Goal: Information Seeking & Learning: Learn about a topic

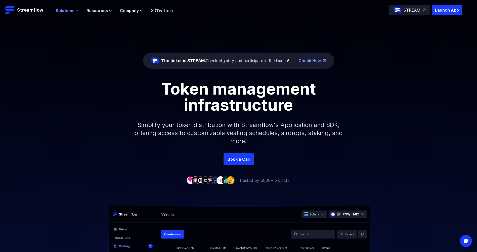
click at [75, 11] on icon at bounding box center [76, 10] width 3 height 3
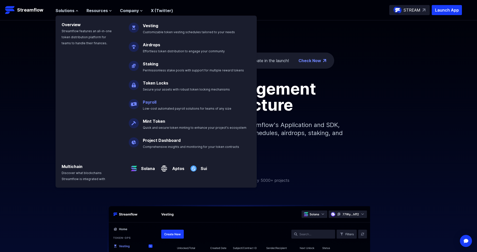
click at [152, 101] on link "Payroll" at bounding box center [150, 102] width 14 height 5
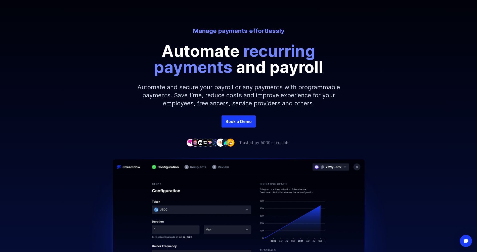
scroll to position [25, 0]
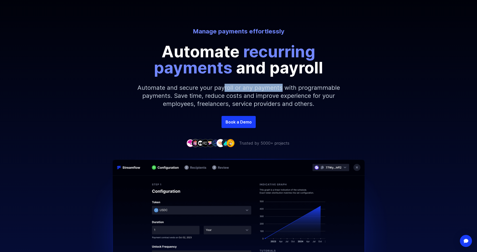
drag, startPoint x: 227, startPoint y: 86, endPoint x: 293, endPoint y: 84, distance: 66.4
click at [291, 84] on p "Automate and secure your payroll or any payments with programmable payments. Sa…" at bounding box center [238, 96] width 216 height 40
drag, startPoint x: 293, startPoint y: 84, endPoint x: 303, endPoint y: 86, distance: 9.9
click at [303, 86] on p "Automate and secure your payroll or any payments with programmable payments. Sa…" at bounding box center [238, 96] width 216 height 40
drag, startPoint x: 286, startPoint y: 89, endPoint x: 313, endPoint y: 87, distance: 27.4
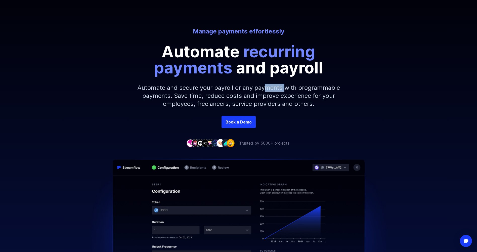
click at [312, 87] on p "Automate and secure your payroll or any payments with programmable payments. Sa…" at bounding box center [238, 96] width 216 height 40
drag, startPoint x: 313, startPoint y: 87, endPoint x: 317, endPoint y: 86, distance: 4.1
click at [317, 86] on p "Automate and secure your payroll or any payments with programmable payments. Sa…" at bounding box center [238, 96] width 216 height 40
click at [289, 94] on p "Automate and secure your payroll or any payments with programmable payments. Sa…" at bounding box center [238, 96] width 216 height 40
drag, startPoint x: 291, startPoint y: 94, endPoint x: 300, endPoint y: 96, distance: 9.0
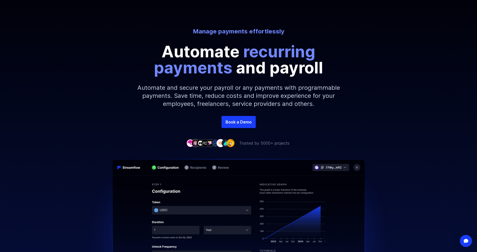
click at [311, 95] on p "Automate and secure your payroll or any payments with programmable payments. Sa…" at bounding box center [238, 96] width 216 height 40
drag, startPoint x: 303, startPoint y: 96, endPoint x: 309, endPoint y: 96, distance: 6.5
click at [306, 96] on p "Automate and secure your payroll or any payments with programmable payments. Sa…" at bounding box center [238, 96] width 216 height 40
drag, startPoint x: 309, startPoint y: 96, endPoint x: 318, endPoint y: 96, distance: 8.5
click at [322, 96] on p "Automate and secure your payroll or any payments with programmable payments. Sa…" at bounding box center [238, 96] width 216 height 40
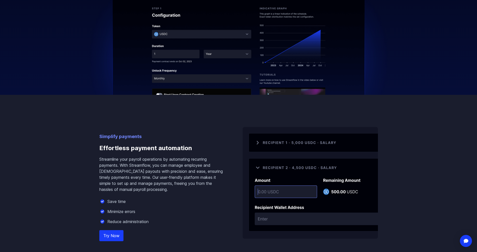
scroll to position [277, 0]
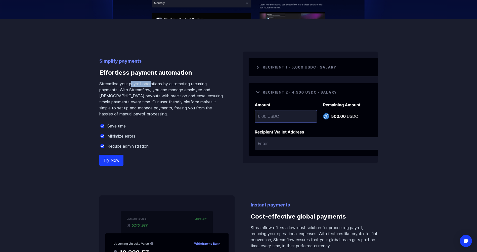
drag, startPoint x: 164, startPoint y: 83, endPoint x: 179, endPoint y: 81, distance: 16.0
click at [179, 82] on p "Streamline your payroll operations by automating recurring payments. With Strea…" at bounding box center [162, 99] width 127 height 36
drag, startPoint x: 179, startPoint y: 81, endPoint x: 182, endPoint y: 81, distance: 3.1
click at [182, 81] on p "Streamline your payroll operations by automating recurring payments. With Strea…" at bounding box center [162, 99] width 127 height 36
click at [199, 83] on p "Streamline your payroll operations by automating recurring payments. With Strea…" at bounding box center [162, 99] width 127 height 36
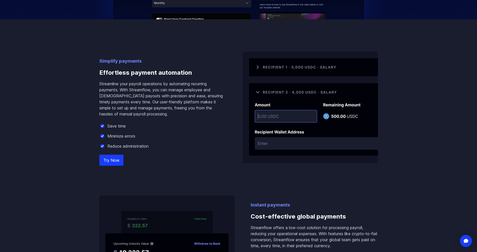
drag, startPoint x: 199, startPoint y: 83, endPoint x: 183, endPoint y: 84, distance: 16.2
click at [205, 82] on p "Streamline your payroll operations by automating recurring payments. With Strea…" at bounding box center [162, 99] width 127 height 36
click at [179, 90] on p "Streamline your payroll operations by automating recurring payments. With Strea…" at bounding box center [162, 99] width 127 height 36
drag, startPoint x: 180, startPoint y: 90, endPoint x: 192, endPoint y: 89, distance: 11.4
click at [195, 89] on p "Streamline your payroll operations by automating recurring payments. With Strea…" at bounding box center [162, 99] width 127 height 36
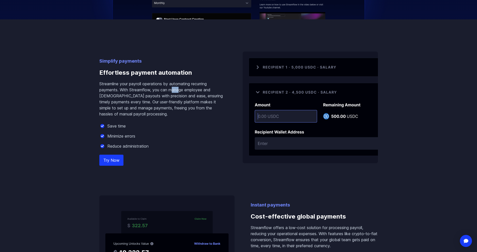
drag, startPoint x: 190, startPoint y: 89, endPoint x: 196, endPoint y: 89, distance: 6.3
click at [196, 89] on p "Streamline your payroll operations by automating recurring payments. With Strea…" at bounding box center [162, 99] width 127 height 36
drag, startPoint x: 196, startPoint y: 89, endPoint x: 180, endPoint y: 92, distance: 15.9
click at [199, 89] on p "Streamline your payroll operations by automating recurring payments. With Strea…" at bounding box center [162, 99] width 127 height 36
click at [167, 96] on p "Streamline your payroll operations by automating recurring payments. With Strea…" at bounding box center [162, 99] width 127 height 36
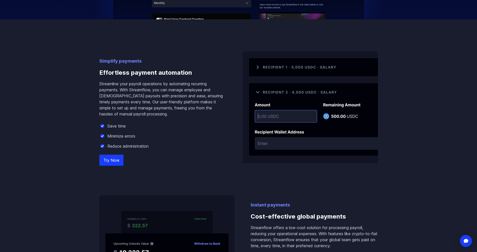
drag, startPoint x: 167, startPoint y: 96, endPoint x: 187, endPoint y: 96, distance: 19.1
click at [174, 96] on p "Streamline your payroll operations by automating recurring payments. With Strea…" at bounding box center [162, 99] width 127 height 36
drag, startPoint x: 198, startPoint y: 96, endPoint x: 203, endPoint y: 96, distance: 5.0
click at [202, 96] on p "Streamline your payroll operations by automating recurring payments. With Strea…" at bounding box center [162, 99] width 127 height 36
click at [203, 96] on p "Streamline your payroll operations by automating recurring payments. With Strea…" at bounding box center [162, 99] width 127 height 36
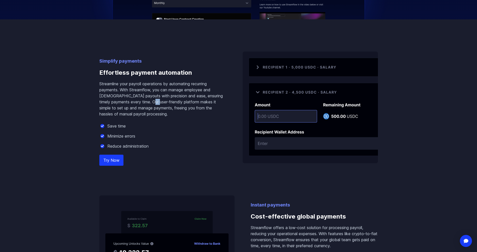
click at [178, 102] on p "Streamline your payroll operations by automating recurring payments. With Strea…" at bounding box center [162, 99] width 127 height 36
drag, startPoint x: 179, startPoint y: 102, endPoint x: 187, endPoint y: 101, distance: 8.6
click at [188, 101] on p "Streamline your payroll operations by automating recurring payments. With Strea…" at bounding box center [162, 99] width 127 height 36
drag, startPoint x: 189, startPoint y: 101, endPoint x: 211, endPoint y: 102, distance: 21.9
click at [211, 102] on p "Streamline your payroll operations by automating recurring payments. With Strea…" at bounding box center [162, 99] width 127 height 36
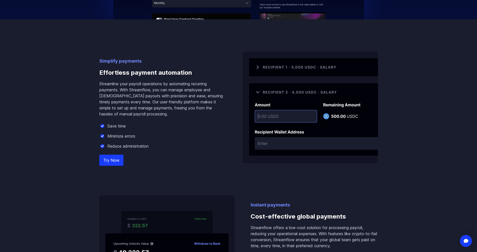
drag, startPoint x: 211, startPoint y: 102, endPoint x: 182, endPoint y: 102, distance: 28.9
click at [213, 102] on p "Streamline your payroll operations by automating recurring payments. With Strea…" at bounding box center [162, 99] width 127 height 36
drag, startPoint x: 135, startPoint y: 108, endPoint x: 160, endPoint y: 109, distance: 25.1
click at [159, 109] on p "Streamline your payroll operations by automating recurring payments. With Strea…" at bounding box center [162, 99] width 127 height 36
drag, startPoint x: 160, startPoint y: 109, endPoint x: 192, endPoint y: 107, distance: 32.2
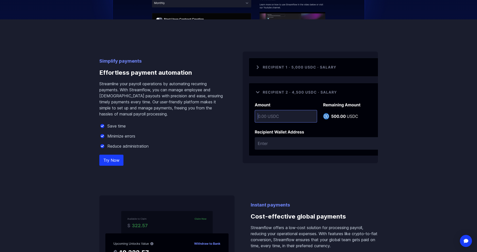
click at [192, 107] on p "Streamline your payroll operations by automating recurring payments. With Strea…" at bounding box center [162, 99] width 127 height 36
drag, startPoint x: 192, startPoint y: 107, endPoint x: 207, endPoint y: 106, distance: 14.4
click at [207, 106] on p "Streamline your payroll operations by automating recurring payments. With Strea…" at bounding box center [162, 99] width 127 height 36
drag, startPoint x: 207, startPoint y: 106, endPoint x: 124, endPoint y: 115, distance: 83.4
click at [119, 115] on p "Streamline your payroll operations by automating recurring payments. With Strea…" at bounding box center [162, 99] width 127 height 36
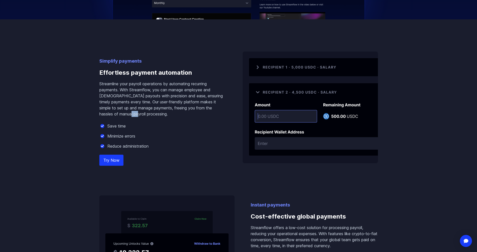
click at [136, 114] on p "Streamline your payroll operations by automating recurring payments. With Strea…" at bounding box center [162, 99] width 127 height 36
drag, startPoint x: 136, startPoint y: 114, endPoint x: 143, endPoint y: 114, distance: 6.1
click at [143, 114] on p "Streamline your payroll operations by automating recurring payments. With Strea…" at bounding box center [162, 99] width 127 height 36
drag, startPoint x: 143, startPoint y: 114, endPoint x: 158, endPoint y: 124, distance: 18.6
click at [168, 123] on div "Save time" at bounding box center [162, 126] width 127 height 6
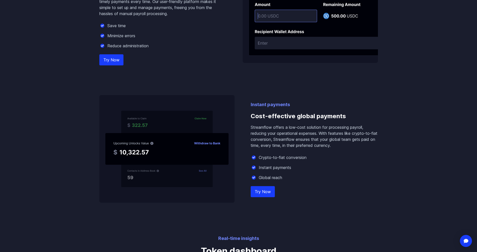
scroll to position [377, 0]
drag, startPoint x: 286, startPoint y: 115, endPoint x: 327, endPoint y: 115, distance: 41.0
click at [321, 115] on h3 "Cost-effective global payments" at bounding box center [314, 116] width 127 height 16
click at [327, 115] on h3 "Cost-effective global payments" at bounding box center [314, 116] width 127 height 16
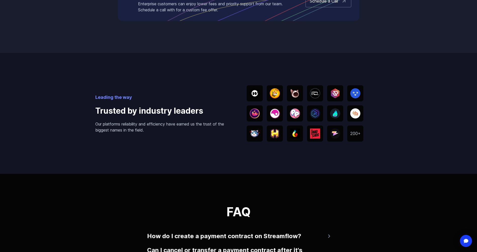
scroll to position [980, 0]
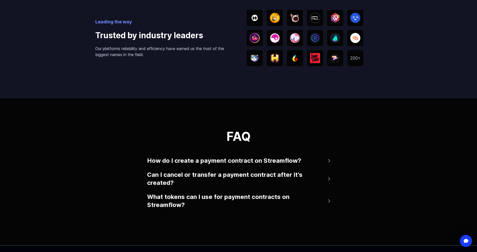
click at [318, 158] on button "How do I create a payment contract on Streamflow?" at bounding box center [238, 161] width 183 height 12
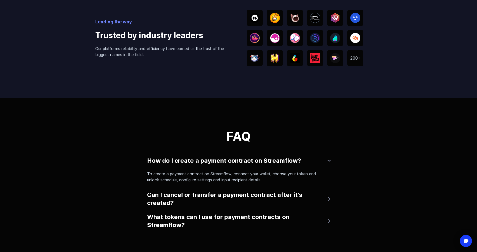
click at [310, 197] on button "Can I cancel or transfer a payment contract after it's created?" at bounding box center [238, 199] width 183 height 20
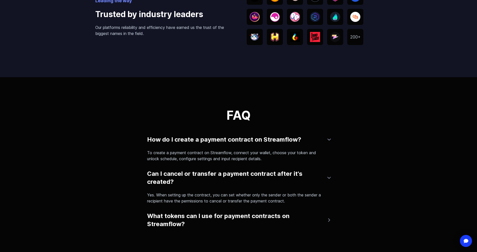
scroll to position [1031, 0]
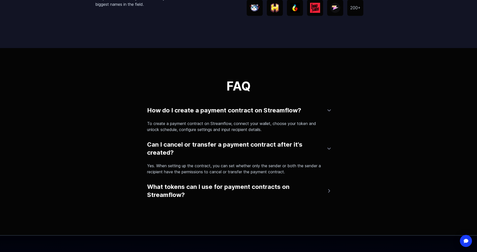
click at [235, 168] on p "Yes. When setting up the contract, you can set whether only the sender or both …" at bounding box center [236, 169] width 179 height 12
drag, startPoint x: 264, startPoint y: 166, endPoint x: 300, endPoint y: 168, distance: 35.7
click at [299, 168] on p "Yes. When setting up the contract, you can set whether only the sender or both …" at bounding box center [236, 169] width 179 height 12
click at [302, 168] on p "Yes. When setting up the contract, you can set whether only the sender or both …" at bounding box center [236, 169] width 179 height 12
click at [238, 171] on p "Yes. When setting up the contract, you can set whether only the sender or both …" at bounding box center [236, 169] width 179 height 12
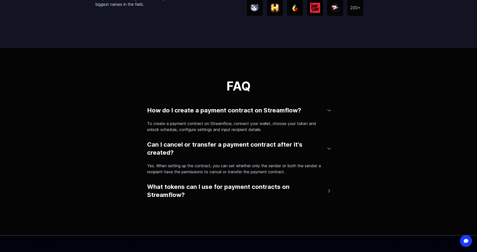
drag, startPoint x: 239, startPoint y: 171, endPoint x: 244, endPoint y: 171, distance: 5.0
click at [244, 171] on p "Yes. When setting up the contract, you can set whether only the sender or both …" at bounding box center [236, 169] width 179 height 12
drag, startPoint x: 220, startPoint y: 170, endPoint x: 272, endPoint y: 171, distance: 51.8
click at [271, 171] on p "Yes. When setting up the contract, you can set whether only the sender or both …" at bounding box center [236, 169] width 179 height 12
drag, startPoint x: 272, startPoint y: 171, endPoint x: 276, endPoint y: 171, distance: 3.5
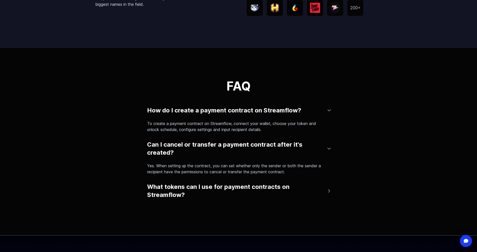
click at [276, 171] on p "Yes. When setting up the contract, you can set whether only the sender or both …" at bounding box center [236, 169] width 179 height 12
click at [277, 172] on p "Yes. When setting up the contract, you can set whether only the sender or both …" at bounding box center [236, 169] width 179 height 12
drag, startPoint x: 277, startPoint y: 172, endPoint x: 263, endPoint y: 173, distance: 13.4
click at [277, 172] on p "Yes. When setting up the contract, you can set whether only the sender or both …" at bounding box center [236, 169] width 179 height 12
click at [231, 191] on button "What tokens can I use for payment contracts on Streamflow?" at bounding box center [238, 191] width 183 height 20
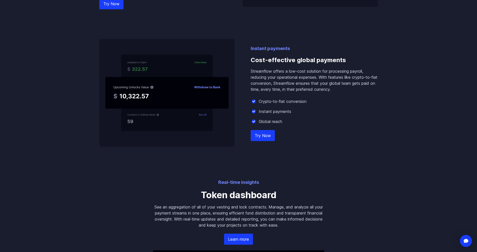
scroll to position [452, 0]
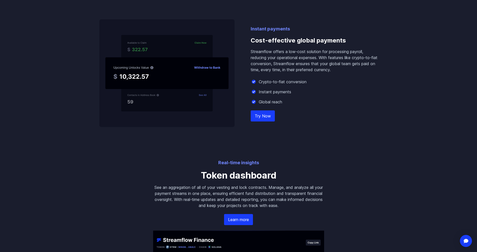
click at [263, 117] on link "Try Now" at bounding box center [263, 115] width 24 height 11
drag, startPoint x: 320, startPoint y: 63, endPoint x: 331, endPoint y: 62, distance: 10.9
click at [331, 62] on p "Streamflow offers a low-cost solution for processing payroll, reducing your ope…" at bounding box center [314, 61] width 127 height 24
drag, startPoint x: 331, startPoint y: 62, endPoint x: 339, endPoint y: 61, distance: 7.3
click at [339, 61] on p "Streamflow offers a low-cost solution for processing payroll, reducing your ope…" at bounding box center [314, 61] width 127 height 24
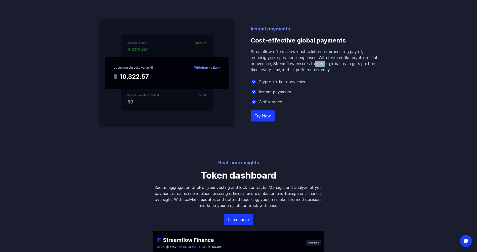
drag, startPoint x: 324, startPoint y: 64, endPoint x: 358, endPoint y: 62, distance: 34.5
click at [346, 63] on p "Streamflow offers a low-cost solution for processing payroll, reducing your ope…" at bounding box center [314, 61] width 127 height 24
click at [358, 62] on p "Streamflow offers a low-cost solution for processing payroll, reducing your ope…" at bounding box center [314, 61] width 127 height 24
drag, startPoint x: 284, startPoint y: 69, endPoint x: 336, endPoint y: 70, distance: 51.5
click at [314, 70] on p "Streamflow offers a low-cost solution for processing payroll, reducing your ope…" at bounding box center [314, 61] width 127 height 24
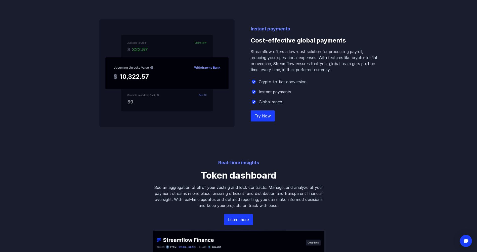
click at [336, 70] on p "Streamflow offers a low-cost solution for processing payroll, reducing your ope…" at bounding box center [314, 61] width 127 height 24
drag, startPoint x: 317, startPoint y: 70, endPoint x: 335, endPoint y: 70, distance: 18.6
click at [335, 70] on p "Streamflow offers a low-cost solution for processing payroll, reducing your ope…" at bounding box center [314, 61] width 127 height 24
drag, startPoint x: 335, startPoint y: 70, endPoint x: 341, endPoint y: 70, distance: 5.8
click at [343, 69] on p "Streamflow offers a low-cost solution for processing payroll, reducing your ope…" at bounding box center [314, 61] width 127 height 24
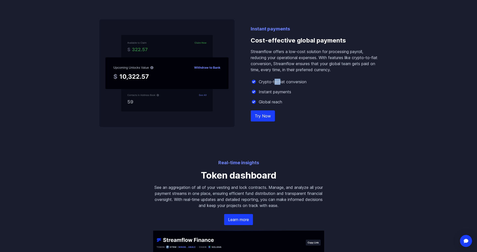
click at [295, 82] on p "Crypto-to-fiat conversion" at bounding box center [283, 82] width 48 height 6
drag, startPoint x: 296, startPoint y: 82, endPoint x: 285, endPoint y: 91, distance: 13.7
click at [302, 81] on p "Crypto-to-fiat conversion" at bounding box center [283, 82] width 48 height 6
drag, startPoint x: 267, startPoint y: 93, endPoint x: 290, endPoint y: 92, distance: 22.1
click at [279, 93] on p "Instant payments" at bounding box center [275, 92] width 32 height 6
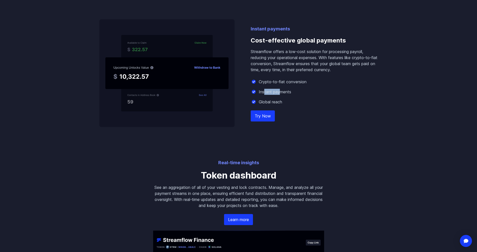
click at [290, 92] on p "Instant payments" at bounding box center [275, 92] width 32 height 6
drag, startPoint x: 268, startPoint y: 106, endPoint x: 276, endPoint y: 104, distance: 8.0
click at [276, 104] on div "Instant payments Cost-effective global payments Streamflow offers a low-cost so…" at bounding box center [314, 76] width 127 height 102
drag, startPoint x: 276, startPoint y: 104, endPoint x: 280, endPoint y: 102, distance: 4.6
click at [280, 102] on p "Global reach" at bounding box center [270, 102] width 23 height 6
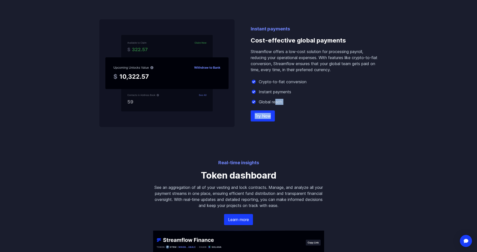
click at [261, 113] on link "Try Now" at bounding box center [263, 115] width 24 height 11
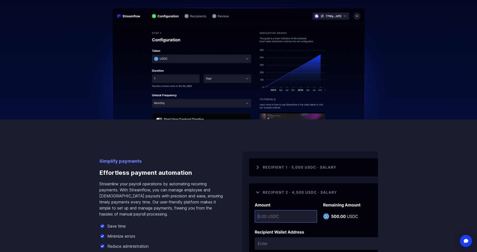
scroll to position [226, 0]
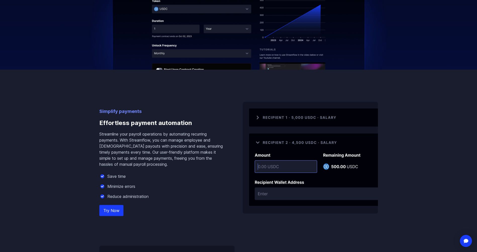
click at [116, 211] on link "Try Now" at bounding box center [111, 210] width 24 height 11
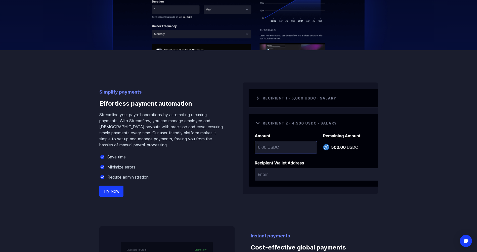
scroll to position [251, 0]
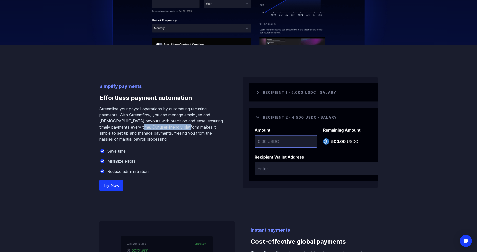
drag, startPoint x: 153, startPoint y: 127, endPoint x: 207, endPoint y: 129, distance: 53.3
click at [204, 129] on p "Streamline your payroll operations by automating recurring payments. With Strea…" at bounding box center [162, 124] width 127 height 36
click at [207, 129] on p "Streamline your payroll operations by automating recurring payments. With Strea…" at bounding box center [162, 124] width 127 height 36
drag, startPoint x: 151, startPoint y: 130, endPoint x: 165, endPoint y: 129, distance: 14.6
click at [163, 129] on p "Streamline your payroll operations by automating recurring payments. With Strea…" at bounding box center [162, 124] width 127 height 36
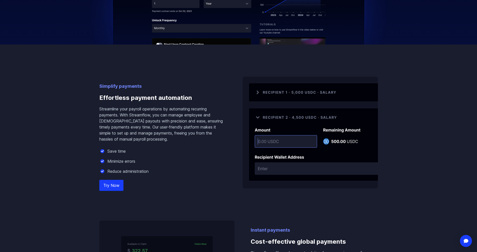
drag, startPoint x: 165, startPoint y: 129, endPoint x: 177, endPoint y: 129, distance: 11.6
click at [177, 129] on p "Streamline your payroll operations by automating recurring payments. With Strea…" at bounding box center [162, 124] width 127 height 36
drag, startPoint x: 133, startPoint y: 108, endPoint x: 198, endPoint y: 110, distance: 64.9
click at [197, 110] on p "Streamline your payroll operations by automating recurring payments. With Strea…" at bounding box center [162, 124] width 127 height 36
click at [200, 109] on p "Streamline your payroll operations by automating recurring payments. With Strea…" at bounding box center [162, 124] width 127 height 36
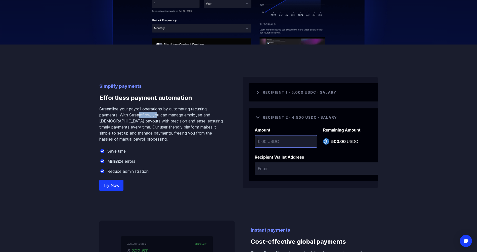
click at [190, 117] on p "Streamline your payroll operations by automating recurring payments. With Strea…" at bounding box center [162, 124] width 127 height 36
drag, startPoint x: 191, startPoint y: 117, endPoint x: 187, endPoint y: 117, distance: 3.6
click at [197, 116] on p "Streamline your payroll operations by automating recurring payments. With Strea…" at bounding box center [162, 124] width 127 height 36
drag, startPoint x: 163, startPoint y: 116, endPoint x: 188, endPoint y: 116, distance: 25.6
click at [188, 116] on p "Streamline your payroll operations by automating recurring payments. With Strea…" at bounding box center [162, 124] width 127 height 36
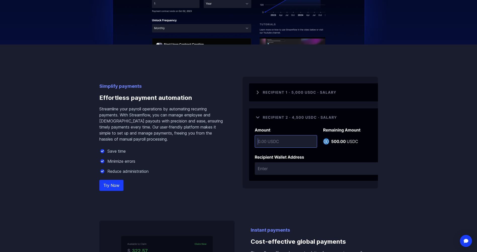
drag, startPoint x: 188, startPoint y: 116, endPoint x: 196, endPoint y: 116, distance: 7.3
click at [197, 115] on p "Streamline your payroll operations by automating recurring payments. With Strea…" at bounding box center [162, 124] width 127 height 36
drag, startPoint x: 180, startPoint y: 117, endPoint x: 200, endPoint y: 117, distance: 19.9
click at [200, 117] on p "Streamline your payroll operations by automating recurring payments. With Strea…" at bounding box center [162, 124] width 127 height 36
drag, startPoint x: 200, startPoint y: 117, endPoint x: 203, endPoint y: 116, distance: 2.9
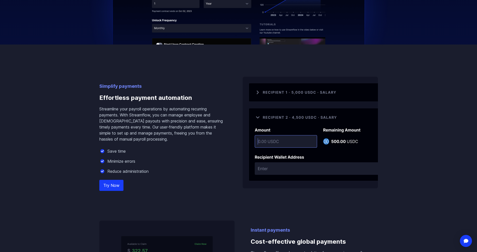
click at [203, 116] on p "Streamline your payroll operations by automating recurring payments. With Strea…" at bounding box center [162, 124] width 127 height 36
drag, startPoint x: 147, startPoint y: 121, endPoint x: 155, endPoint y: 120, distance: 8.1
click at [149, 121] on p "Streamline your payroll operations by automating recurring payments. With Strea…" at bounding box center [162, 124] width 127 height 36
click at [155, 120] on p "Streamline your payroll operations by automating recurring payments. With Strea…" at bounding box center [162, 124] width 127 height 36
drag, startPoint x: 172, startPoint y: 121, endPoint x: 197, endPoint y: 120, distance: 25.1
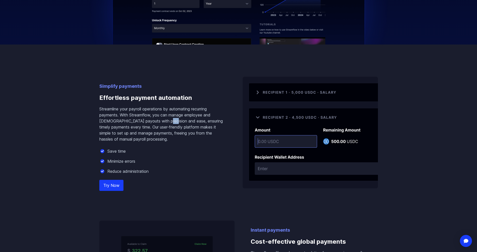
click at [180, 121] on p "Streamline your payroll operations by automating recurring payments. With Strea…" at bounding box center [162, 124] width 127 height 36
click at [197, 120] on p "Streamline your payroll operations by automating recurring payments. With Strea…" at bounding box center [162, 124] width 127 height 36
click at [109, 188] on link "Try Now" at bounding box center [111, 185] width 24 height 11
